Goal: Find specific page/section: Find specific page/section

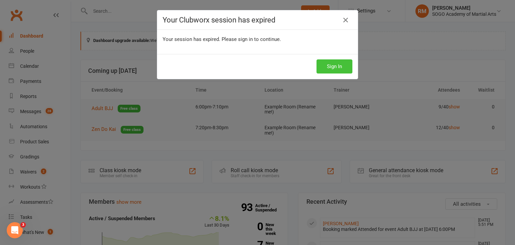
click at [335, 68] on button "Sign In" at bounding box center [334, 66] width 36 height 14
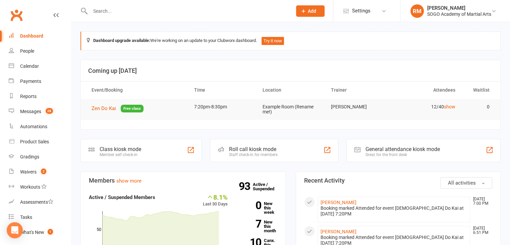
click at [102, 11] on input "text" at bounding box center [187, 10] width 199 height 9
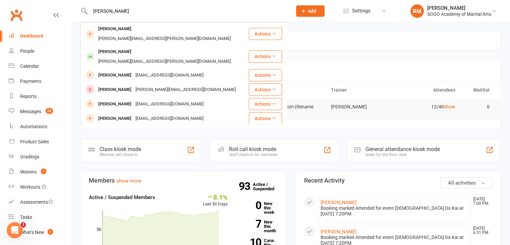
drag, startPoint x: 107, startPoint y: 11, endPoint x: 87, endPoint y: 11, distance: 19.8
click at [89, 10] on input "erin" at bounding box center [187, 10] width 199 height 9
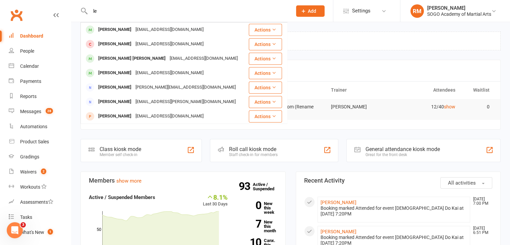
type input "l"
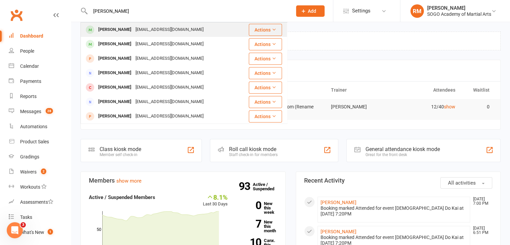
type input "gerard"
click at [112, 34] on div "Gerardo Furtado" at bounding box center [114, 30] width 37 height 10
